Goal: Communication & Community: Share content

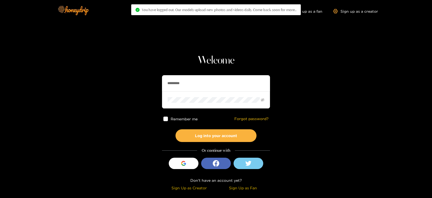
drag, startPoint x: 205, startPoint y: 94, endPoint x: 107, endPoint y: 80, distance: 98.4
click at [107, 80] on section "Welcome ********* Remember me Forgot password? Log into your account Or continu…" at bounding box center [216, 96] width 432 height 192
drag, startPoint x: 193, startPoint y: 83, endPoint x: 111, endPoint y: 87, distance: 82.9
click at [111, 87] on section "Welcome ********* Remember me Forgot password? Log into your account Or continu…" at bounding box center [216, 96] width 432 height 192
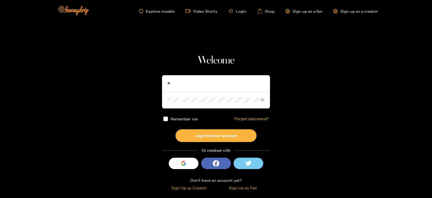
type input "******"
click at [175, 129] on button "Log into your account" at bounding box center [215, 135] width 81 height 13
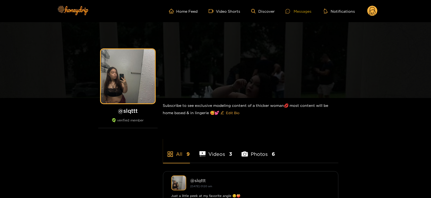
click at [308, 11] on div "Messages" at bounding box center [298, 11] width 26 height 6
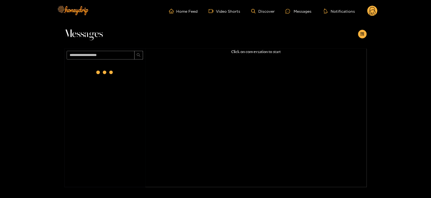
click at [101, 74] on div at bounding box center [105, 73] width 22 height 22
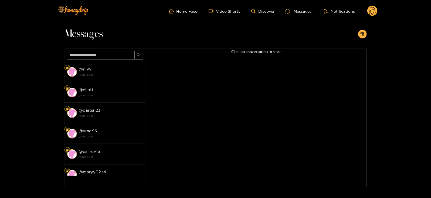
click at [101, 74] on strong "[DATE] 20:31" at bounding box center [111, 74] width 64 height 5
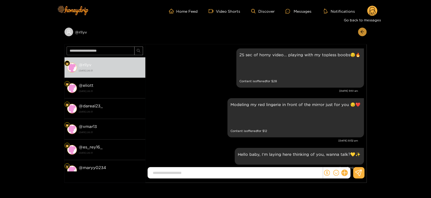
scroll to position [823, 0]
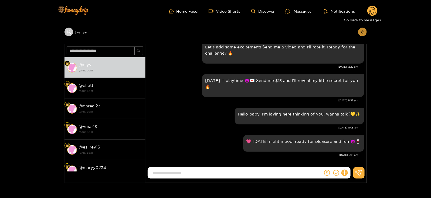
click at [363, 31] on icon "arrow-left" at bounding box center [362, 32] width 4 height 4
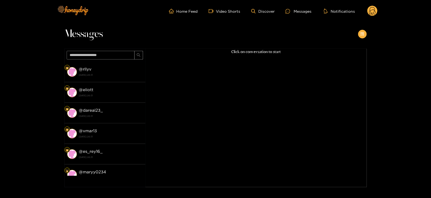
click at [363, 31] on button "button" at bounding box center [362, 34] width 9 height 9
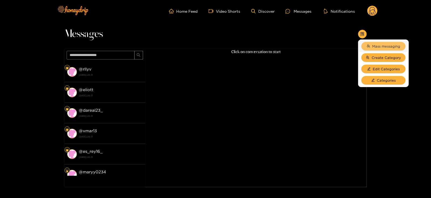
click at [370, 42] on button "Mass messaging" at bounding box center [383, 46] width 44 height 9
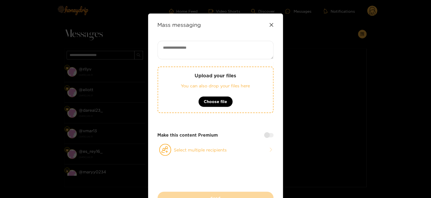
click at [235, 40] on div "Mass messaging Upload your files You can also drop your files here Choose file …" at bounding box center [215, 113] width 135 height 200
click at [229, 48] on textarea at bounding box center [216, 50] width 116 height 18
paste textarea "**********"
type textarea "**********"
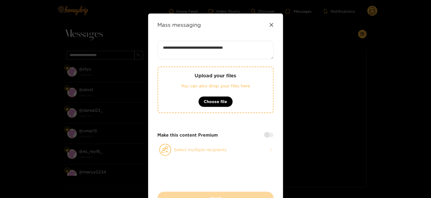
click at [175, 153] on button "Select multiple recipients" at bounding box center [216, 149] width 116 height 12
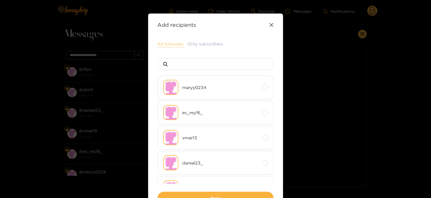
click at [177, 43] on button "All followers" at bounding box center [171, 44] width 26 height 6
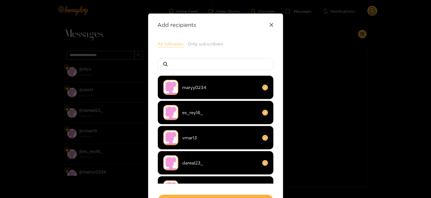
scroll to position [40, 0]
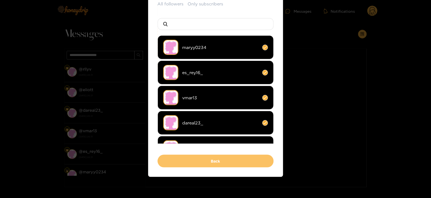
click at [180, 162] on button "Back" at bounding box center [216, 160] width 116 height 13
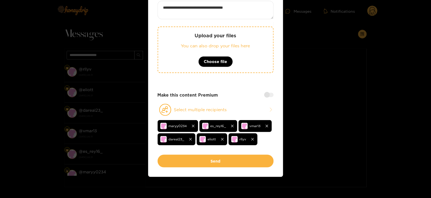
click at [180, 162] on button "Send" at bounding box center [216, 160] width 116 height 13
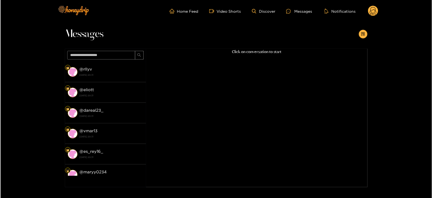
scroll to position [38, 0]
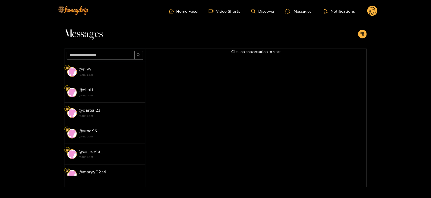
click at [376, 17] on div "Home Feed Video Shorts Discover Messages Notifications 0" at bounding box center [216, 11] width 324 height 22
click at [374, 15] on circle at bounding box center [372, 11] width 10 height 10
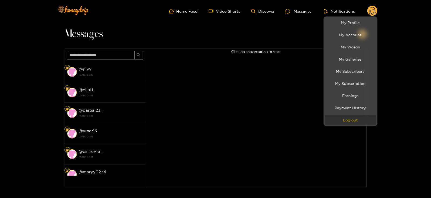
click at [336, 122] on button "Log out" at bounding box center [350, 119] width 51 height 9
